Goal: Task Accomplishment & Management: Manage account settings

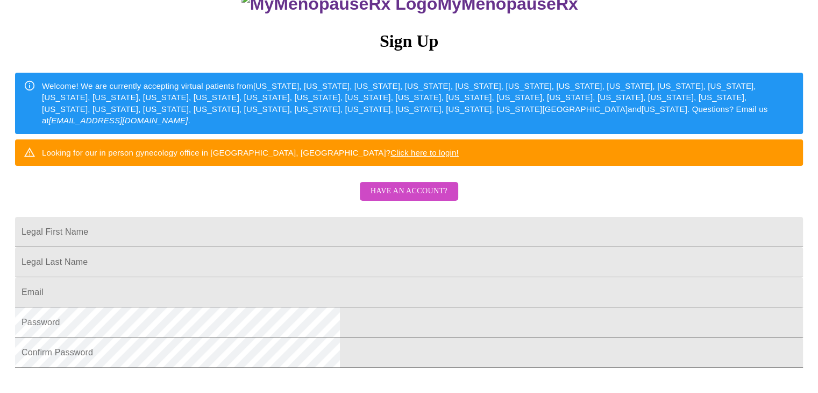
scroll to position [108, 0]
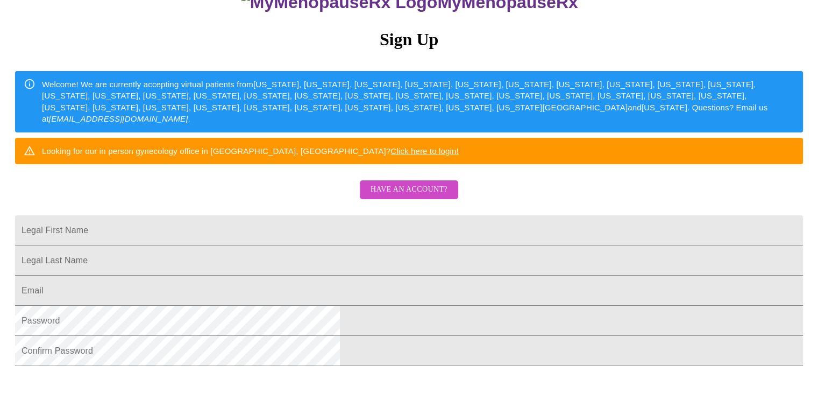
click at [403, 196] on span "Have an account?" at bounding box center [409, 189] width 77 height 13
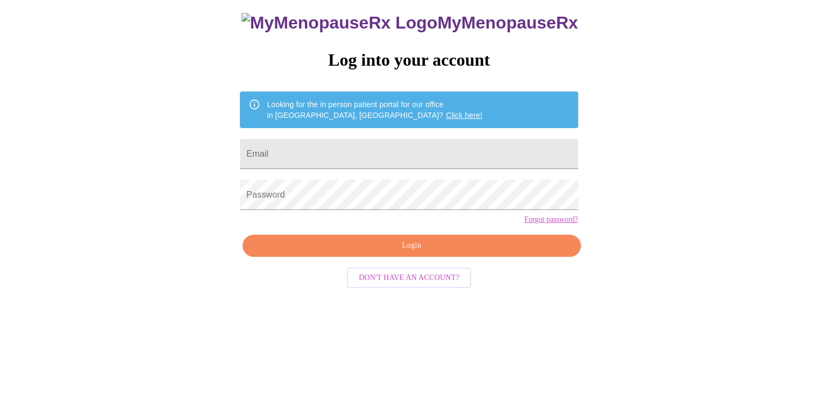
scroll to position [11, 0]
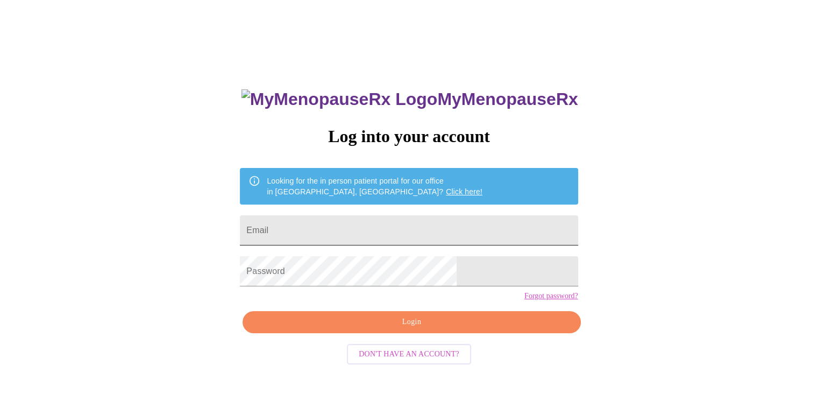
click at [328, 223] on input "Email" at bounding box center [409, 230] width 338 height 30
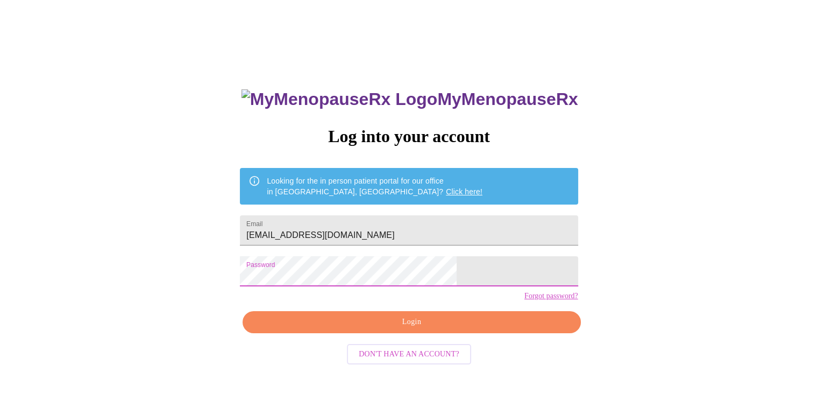
click at [400, 329] on span "Login" at bounding box center [411, 321] width 313 height 13
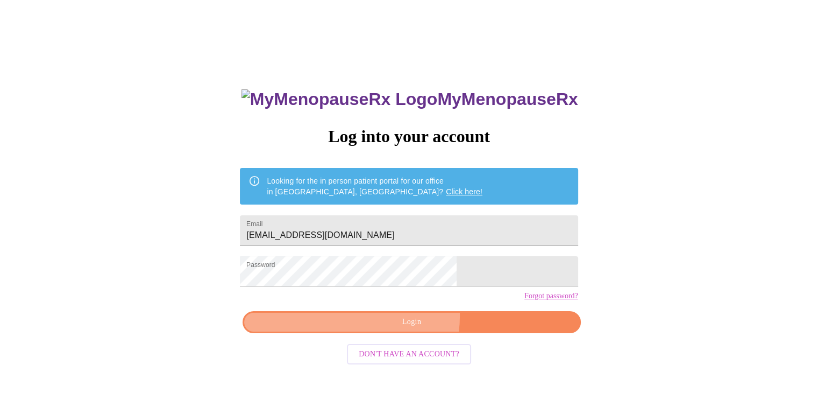
click at [407, 329] on span "Login" at bounding box center [411, 321] width 313 height 13
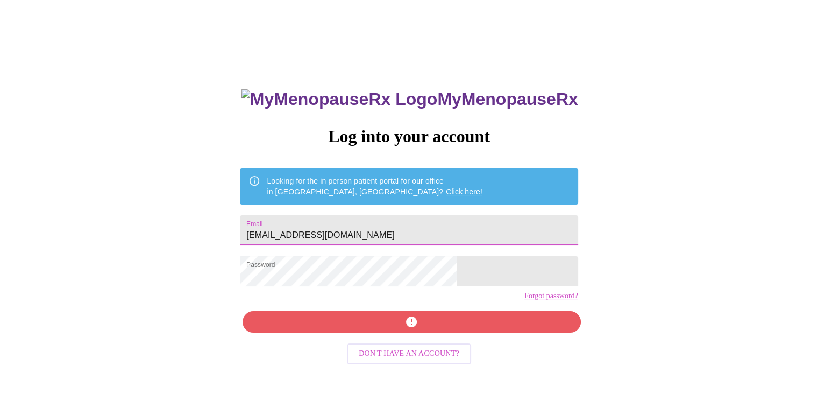
click at [381, 226] on input "[EMAIL_ADDRESS][DOMAIN_NAME]" at bounding box center [409, 230] width 338 height 30
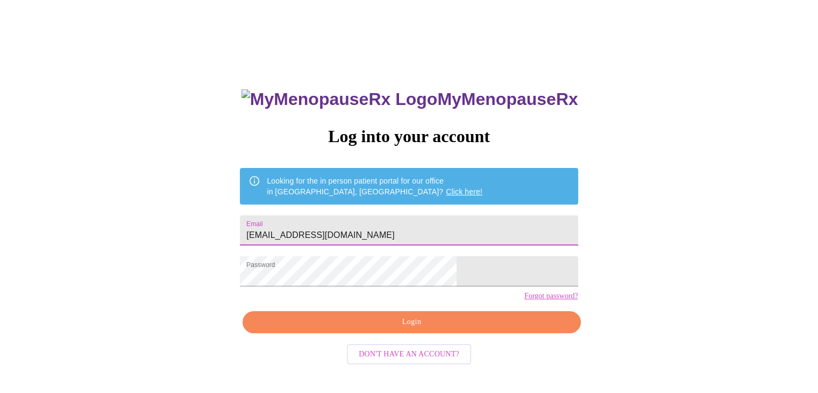
drag, startPoint x: 353, startPoint y: 228, endPoint x: 374, endPoint y: 230, distance: 21.6
click at [374, 230] on input "[EMAIL_ADDRESS][DOMAIN_NAME]" at bounding box center [409, 230] width 338 height 30
type input "[EMAIL_ADDRESS][DOMAIN_NAME]"
click at [425, 329] on span "Login" at bounding box center [411, 321] width 313 height 13
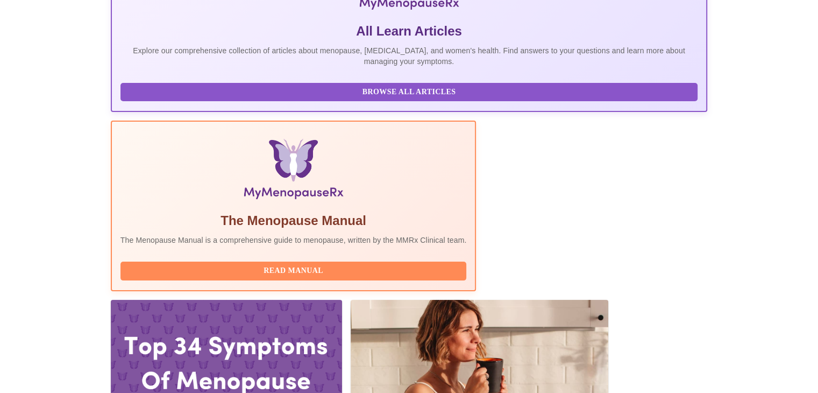
scroll to position [108, 0]
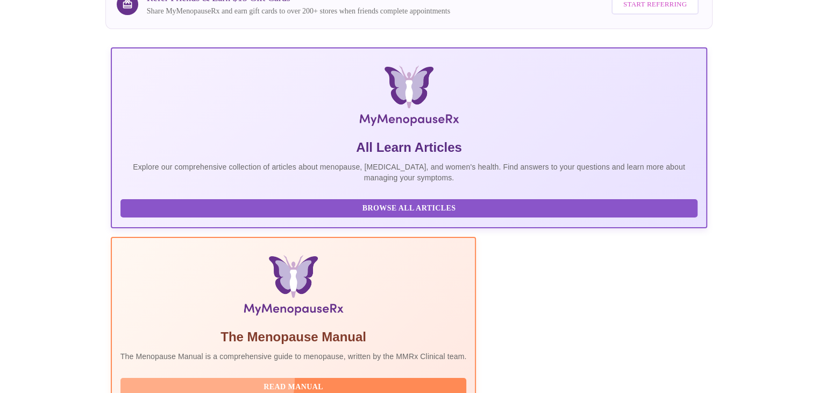
click at [368, 378] on button "Read Manual" at bounding box center [293, 387] width 346 height 19
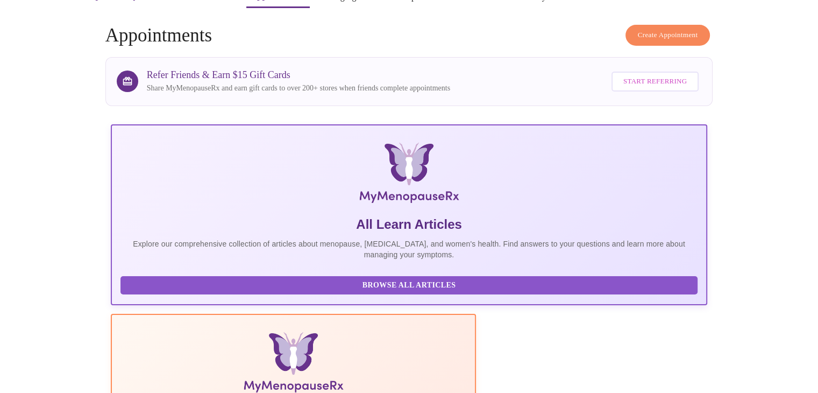
scroll to position [0, 0]
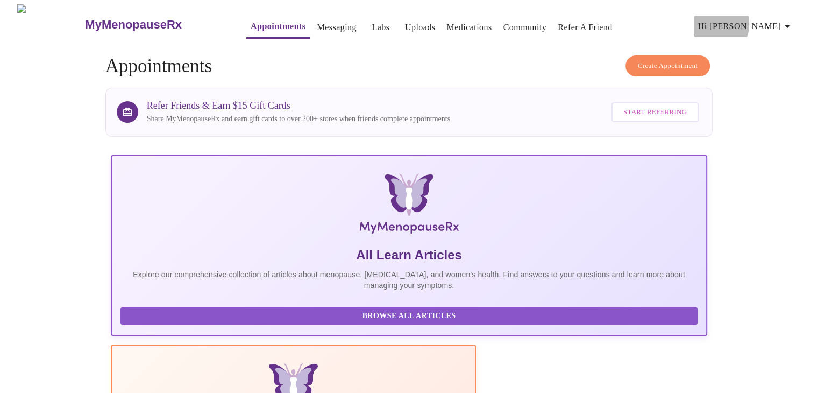
click at [768, 20] on span "Hi [PERSON_NAME]" at bounding box center [746, 26] width 96 height 15
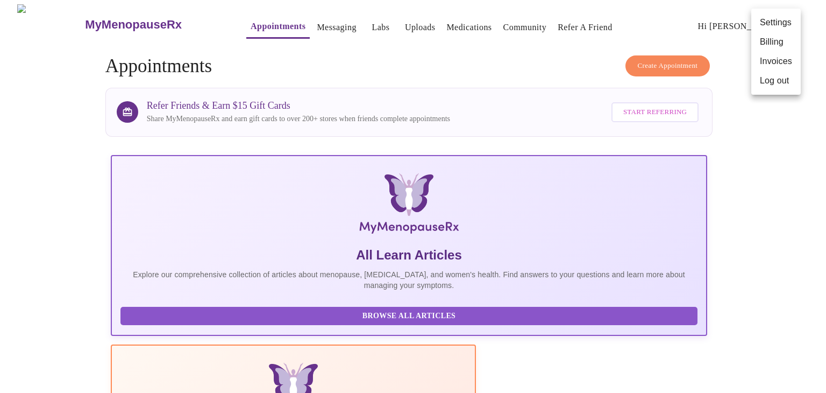
click at [777, 24] on li "Settings" at bounding box center [775, 22] width 49 height 19
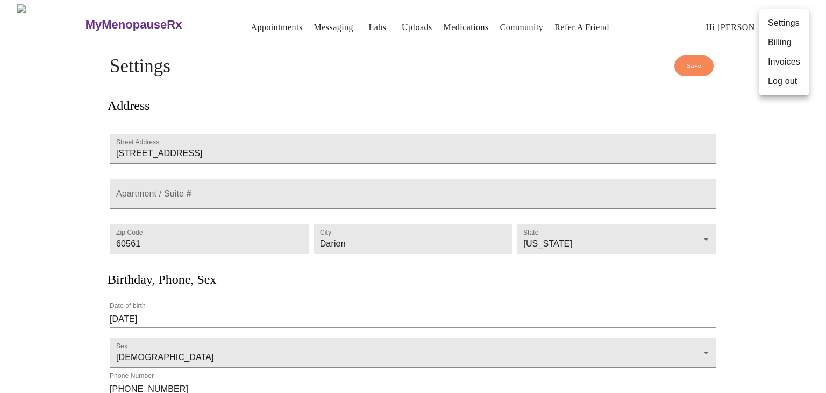
click at [761, 285] on div at bounding box center [413, 196] width 826 height 393
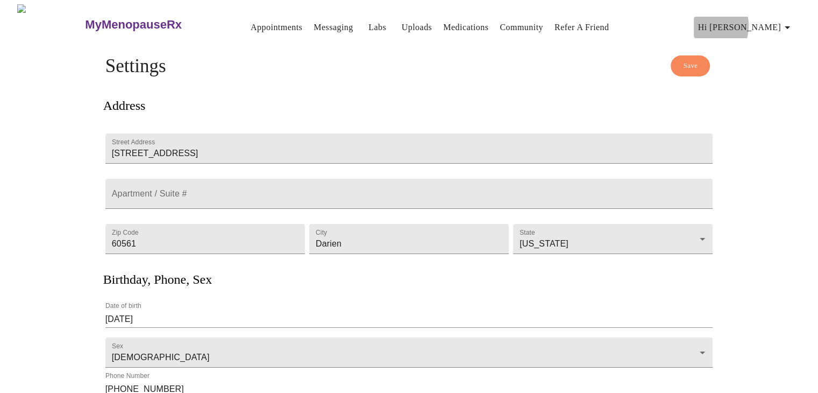
click at [755, 21] on span "Hi [PERSON_NAME]" at bounding box center [746, 27] width 96 height 15
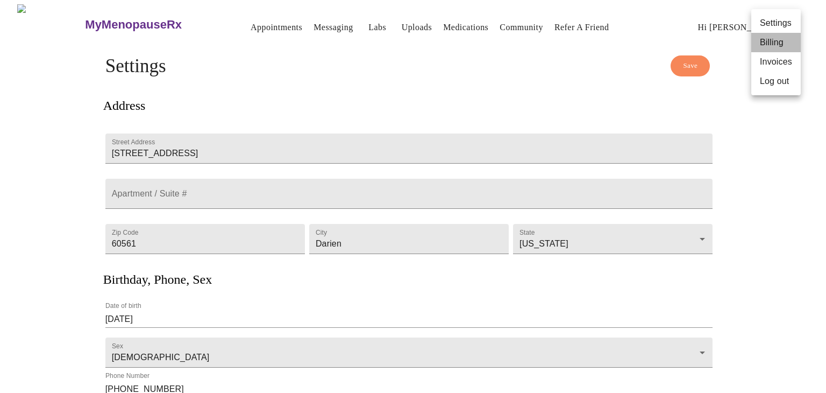
click at [770, 47] on li "Billing" at bounding box center [775, 42] width 49 height 19
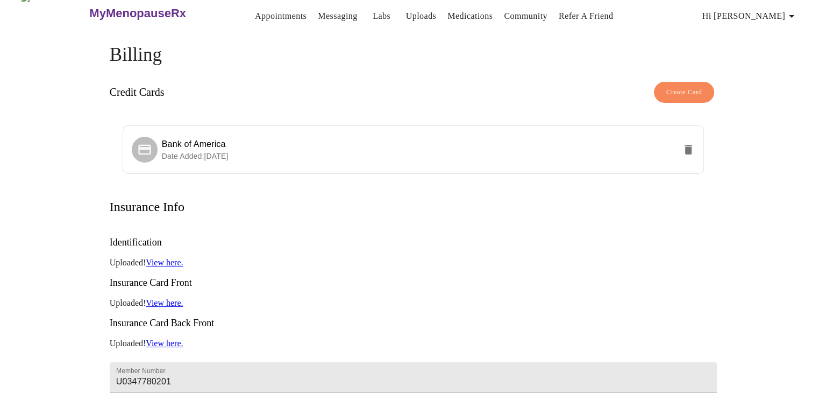
scroll to position [11, 0]
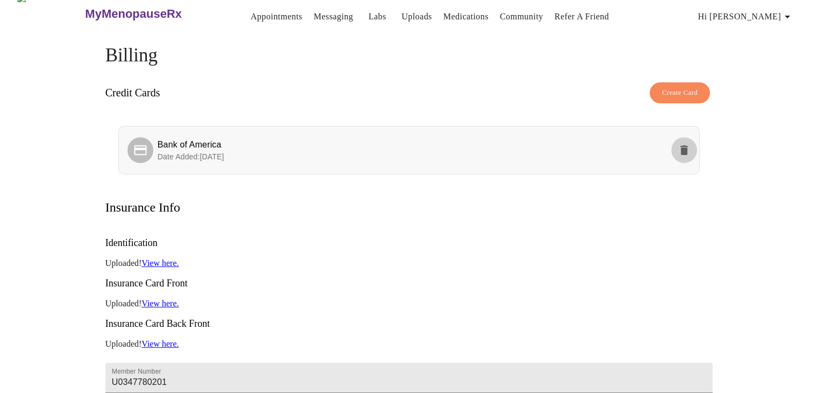
click at [686, 144] on icon "delete" at bounding box center [684, 150] width 13 height 13
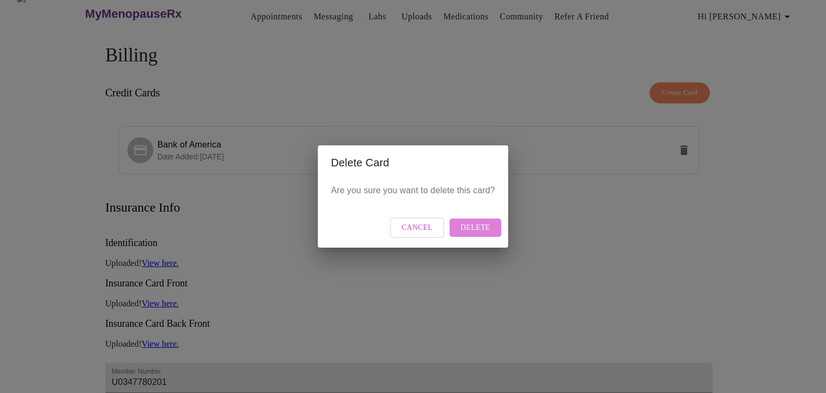
click at [478, 229] on span "Delete" at bounding box center [475, 227] width 30 height 13
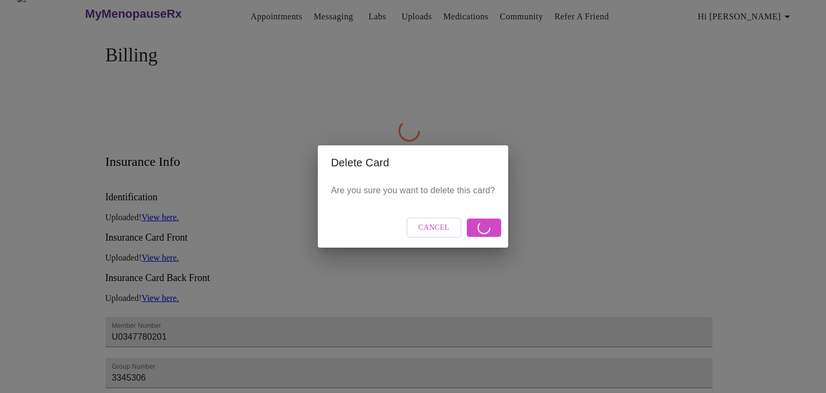
click at [539, 215] on div "Delete Card Are you sure you want to delete this card? Cancel" at bounding box center [413, 196] width 826 height 393
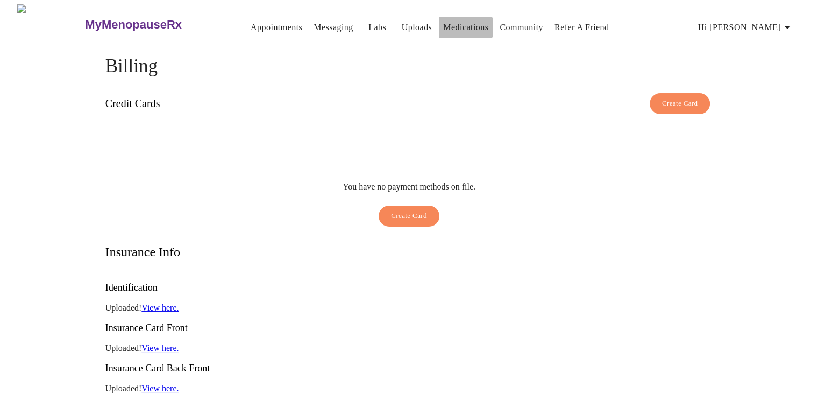
click at [443, 20] on link "Medications" at bounding box center [465, 27] width 45 height 15
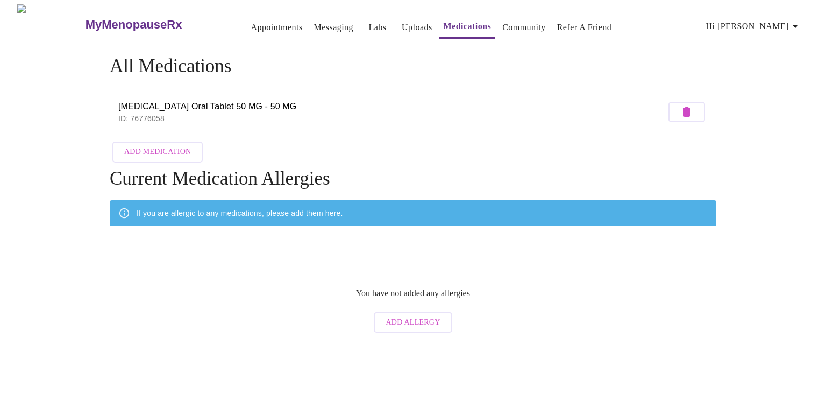
click at [690, 107] on icon "button" at bounding box center [687, 112] width 8 height 10
click at [365, 22] on span "Labs" at bounding box center [378, 27] width 26 height 15
click at [369, 23] on link "Labs" at bounding box center [378, 27] width 18 height 15
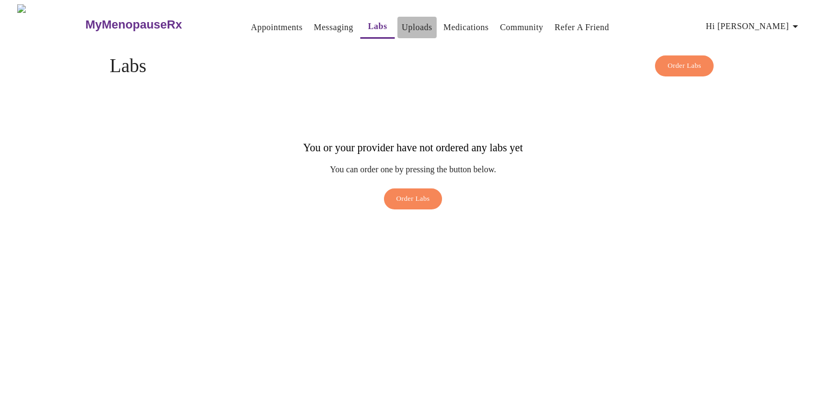
click at [402, 20] on link "Uploads" at bounding box center [417, 27] width 31 height 15
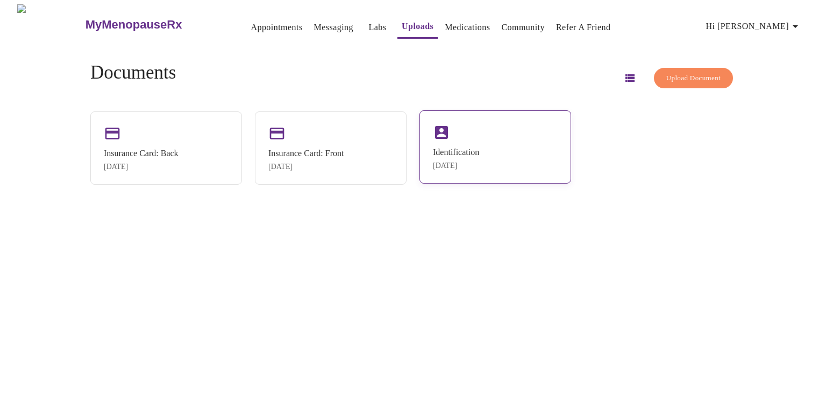
click at [521, 134] on div "Identification Mar 23, 2024" at bounding box center [496, 146] width 152 height 73
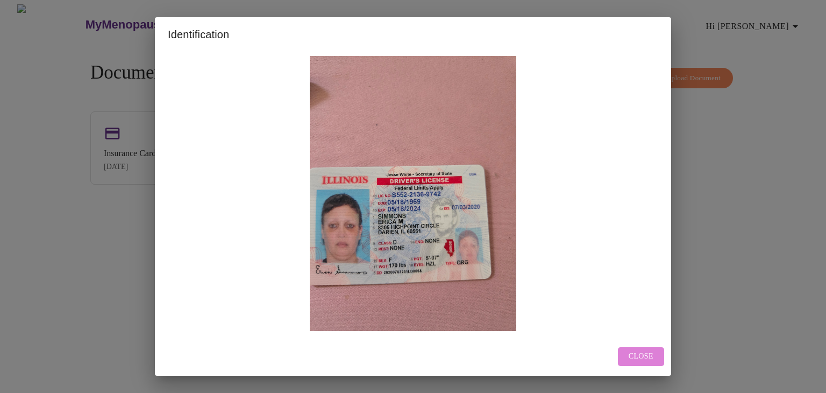
click at [658, 351] on button "Close" at bounding box center [641, 356] width 46 height 19
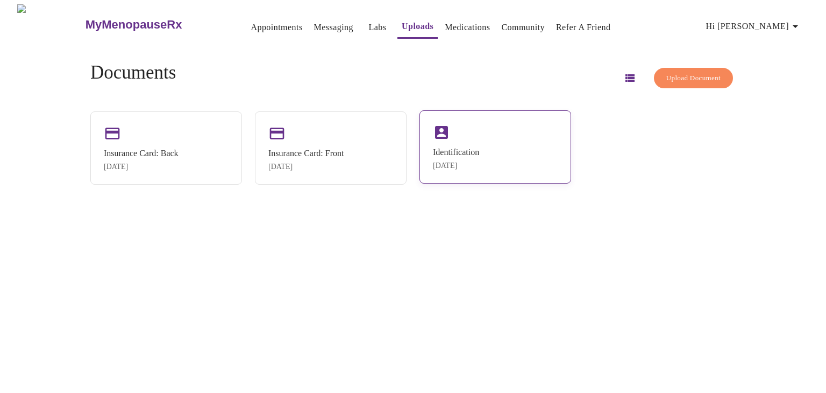
click at [497, 132] on div "Identification Mar 23, 2024" at bounding box center [496, 146] width 152 height 73
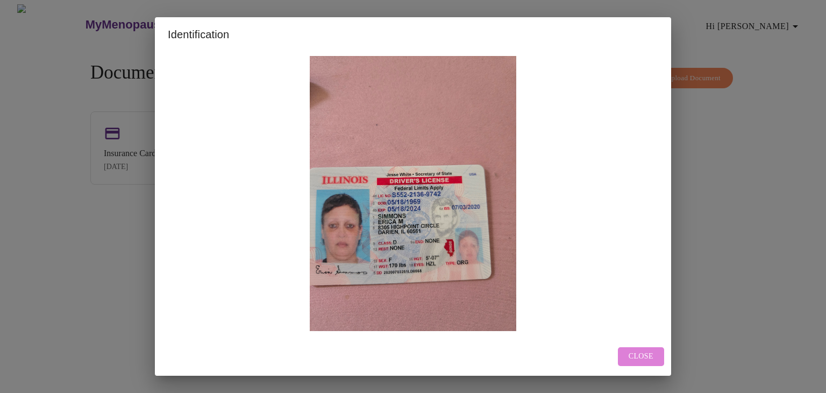
click at [640, 356] on span "Close" at bounding box center [641, 356] width 25 height 13
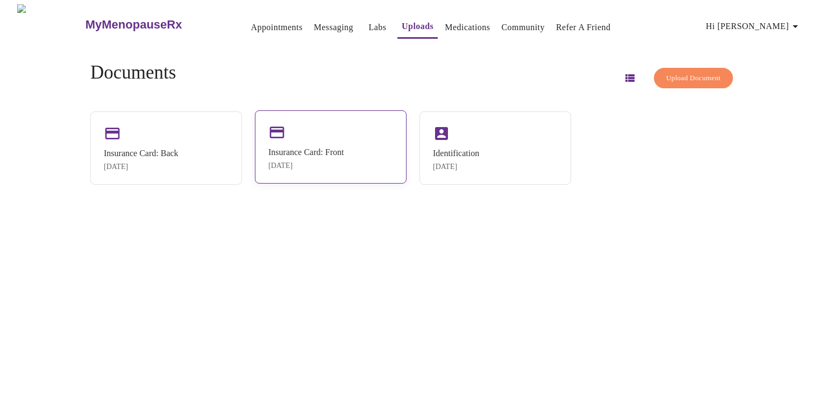
click at [339, 116] on div "Insurance Card: Front Mar 23, 2024" at bounding box center [331, 146] width 152 height 73
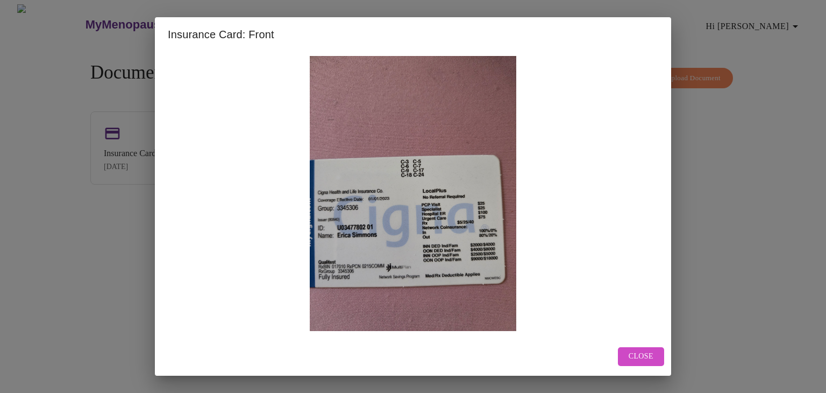
click at [800, 145] on div "Insurance Card: Front Close" at bounding box center [413, 196] width 826 height 393
